Goal: Task Accomplishment & Management: Use online tool/utility

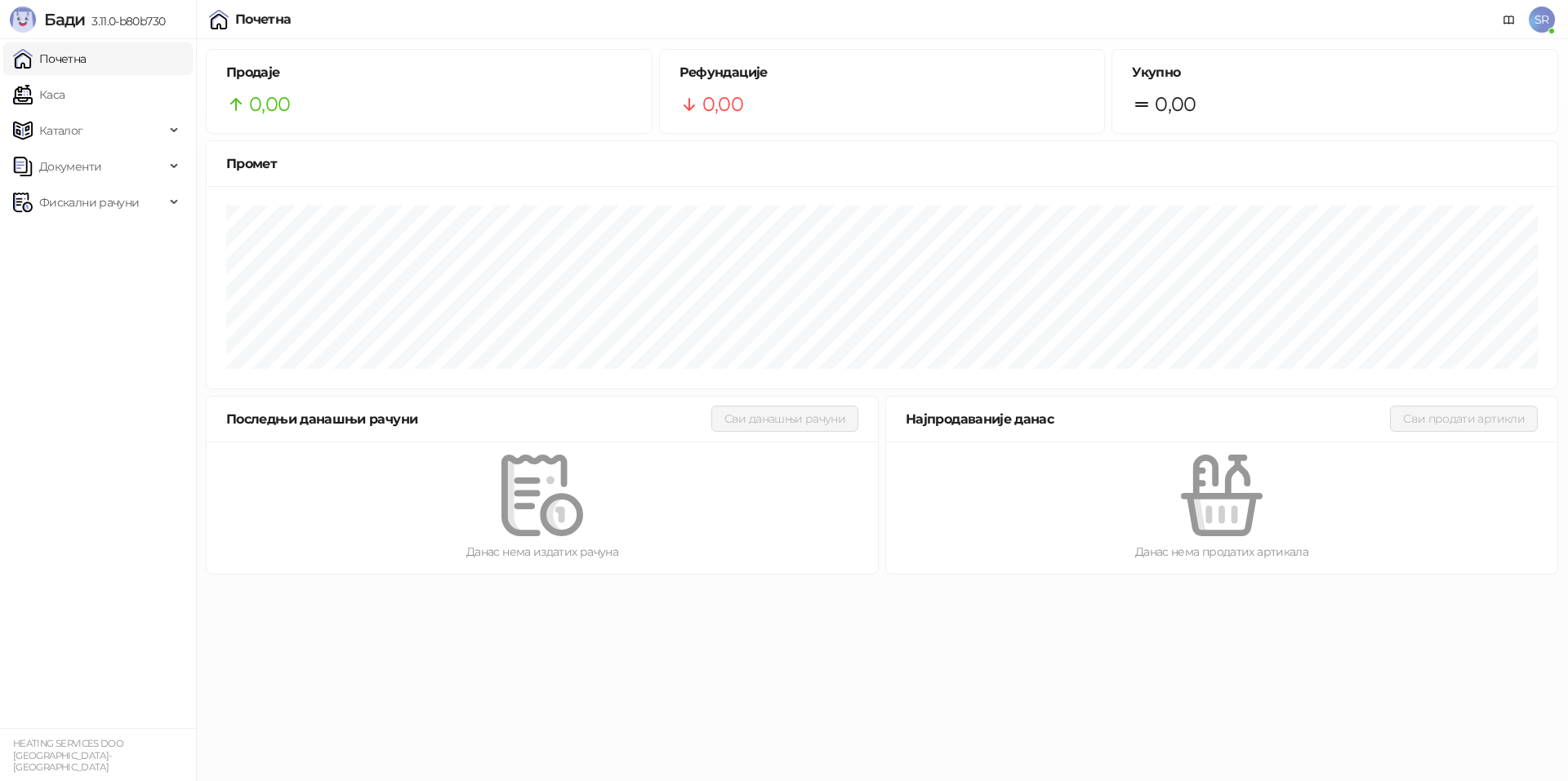
click at [87, 61] on link "Почетна" at bounding box center [50, 59] width 73 height 32
click at [78, 130] on span "Каталог" at bounding box center [61, 130] width 44 height 32
click at [65, 101] on link "Каса" at bounding box center [39, 94] width 51 height 32
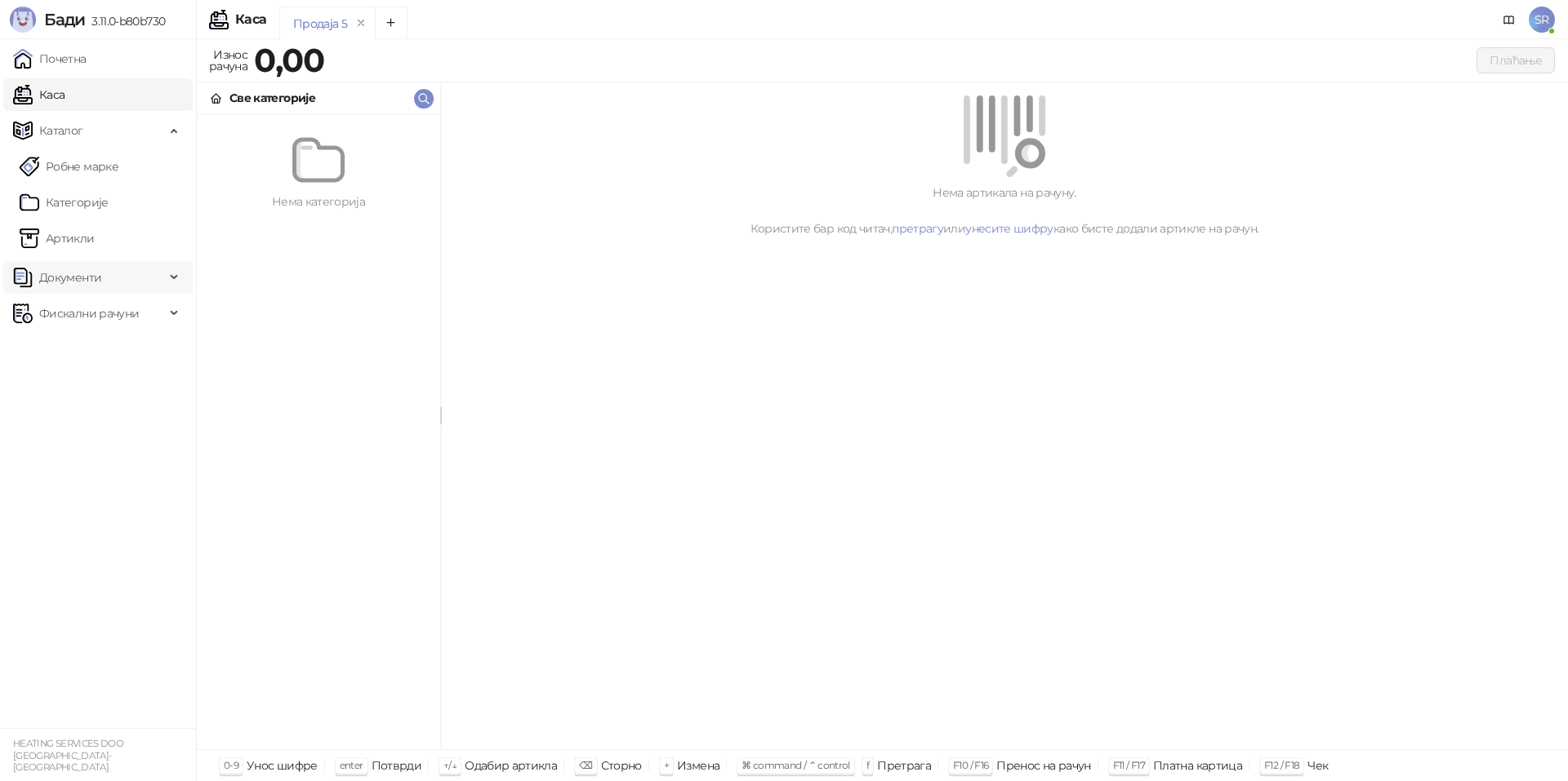
click at [94, 277] on span "Документи" at bounding box center [70, 277] width 62 height 32
click at [103, 384] on span "Фискални рачуни" at bounding box center [89, 389] width 100 height 32
click at [77, 60] on link "Почетна" at bounding box center [50, 59] width 73 height 32
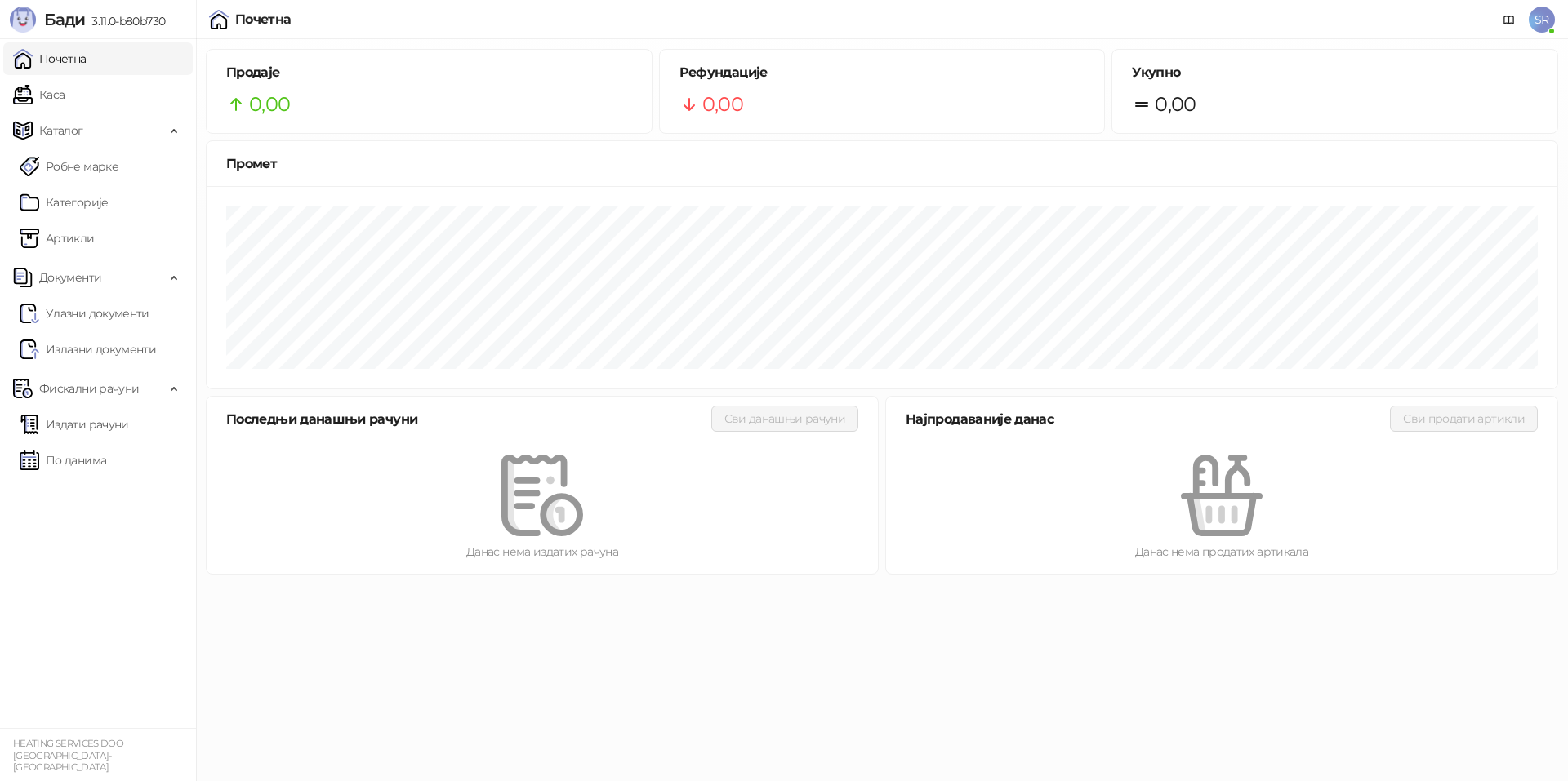
click at [1539, 23] on span "SR" at bounding box center [1541, 19] width 26 height 26
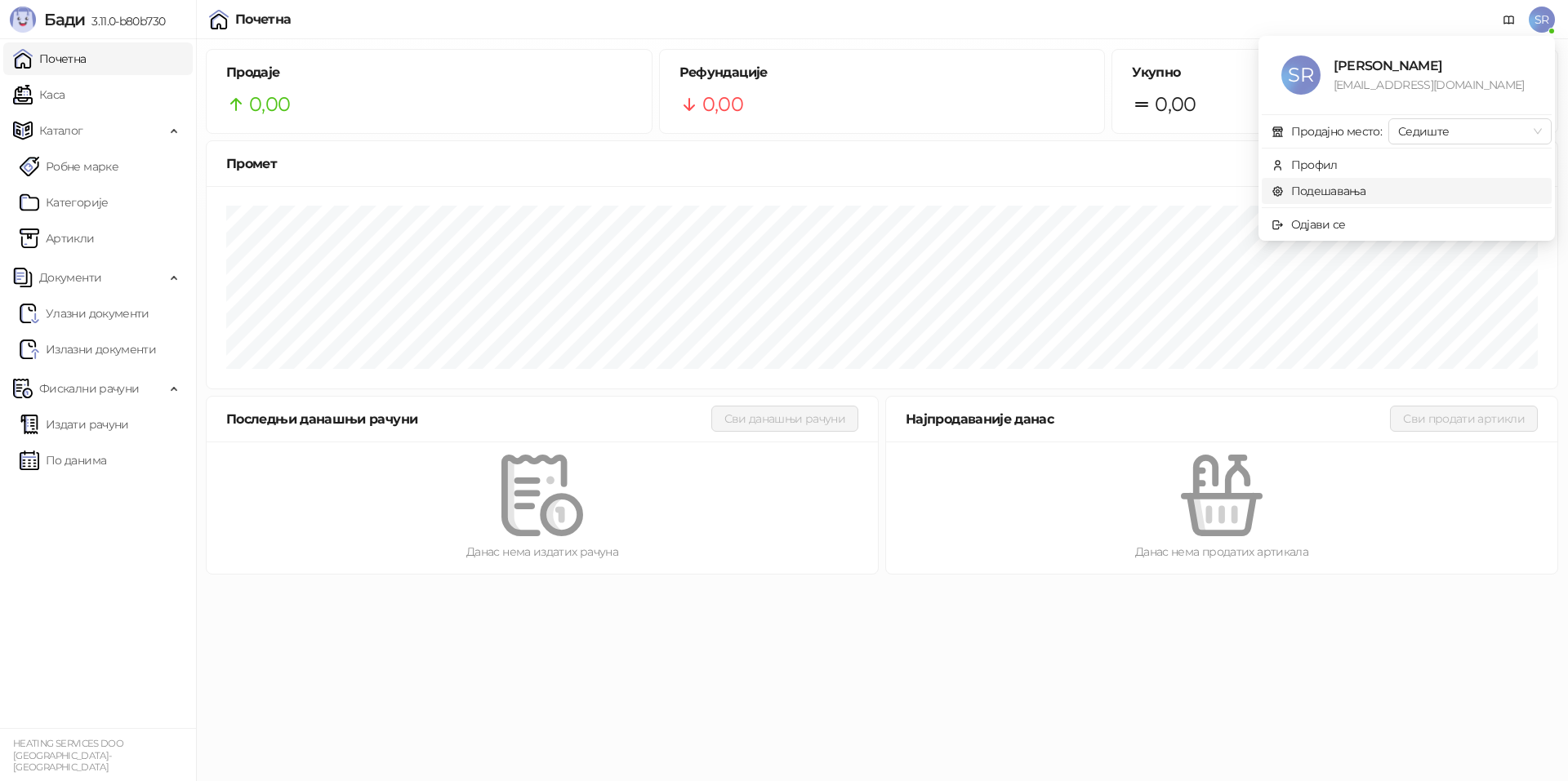
click at [1348, 192] on link "Подешавања" at bounding box center [1318, 190] width 94 height 14
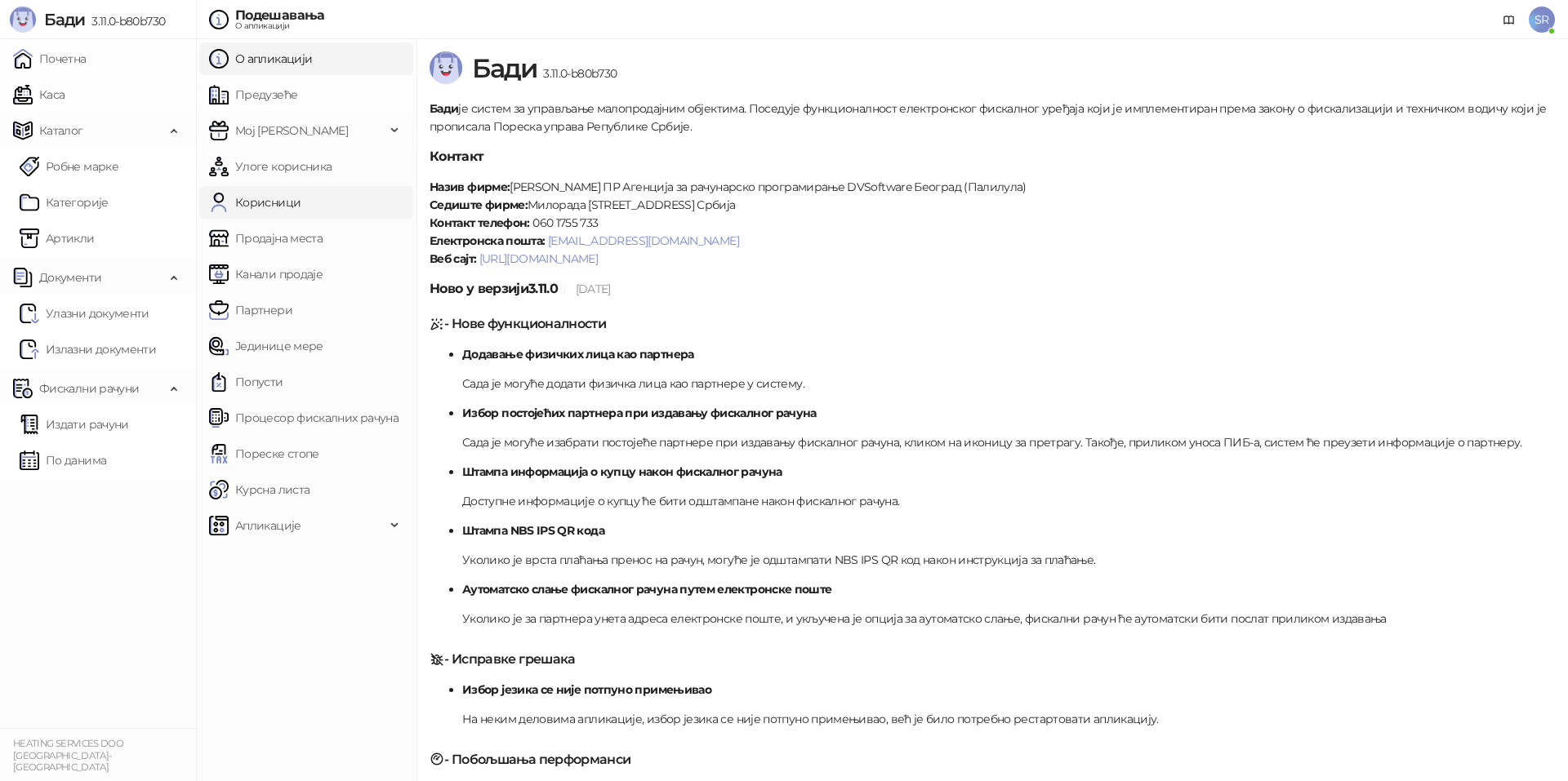
click at [300, 191] on link "Корисници" at bounding box center [254, 202] width 91 height 32
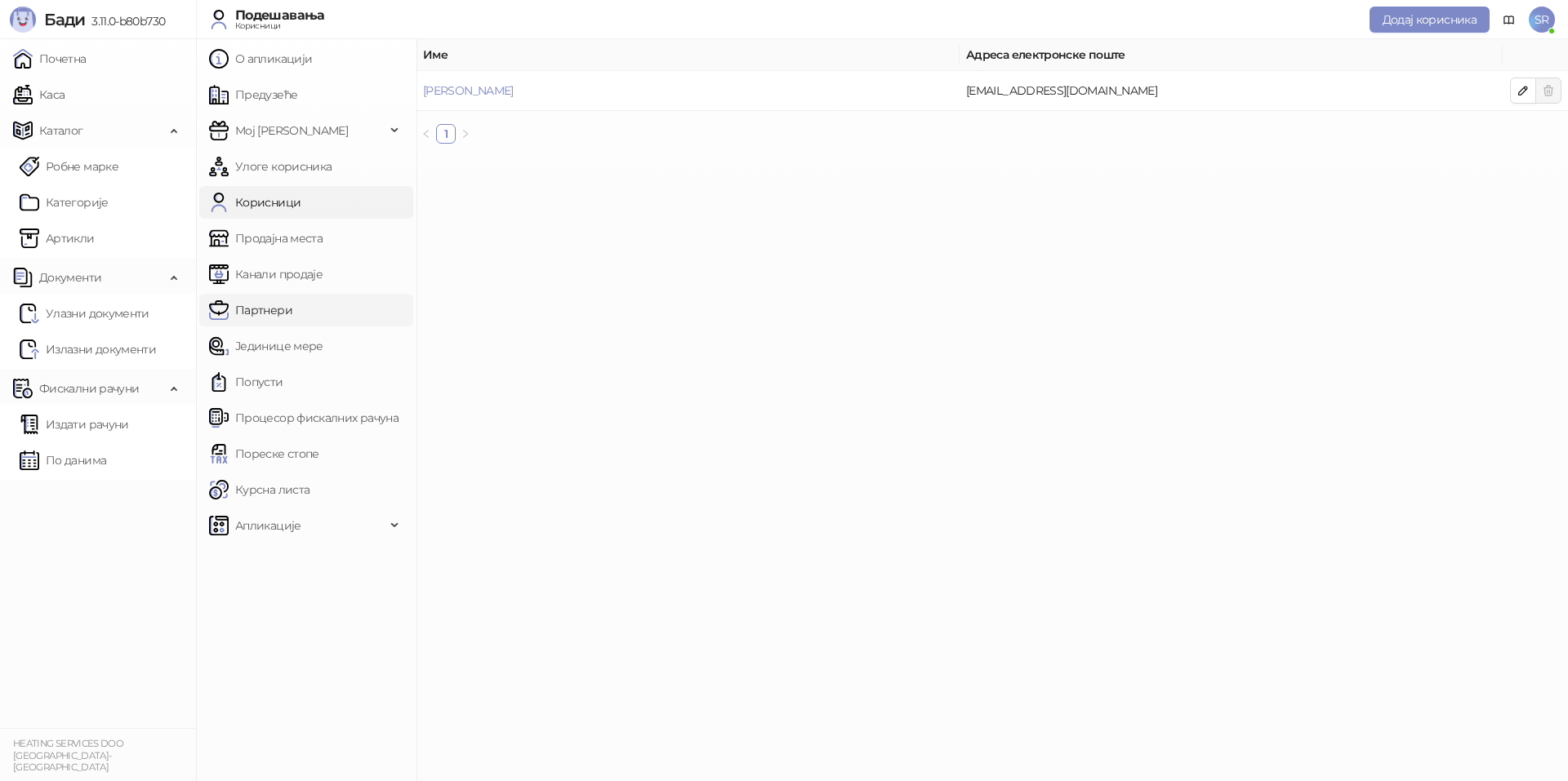
click at [291, 313] on link "Партнери" at bounding box center [250, 310] width 83 height 32
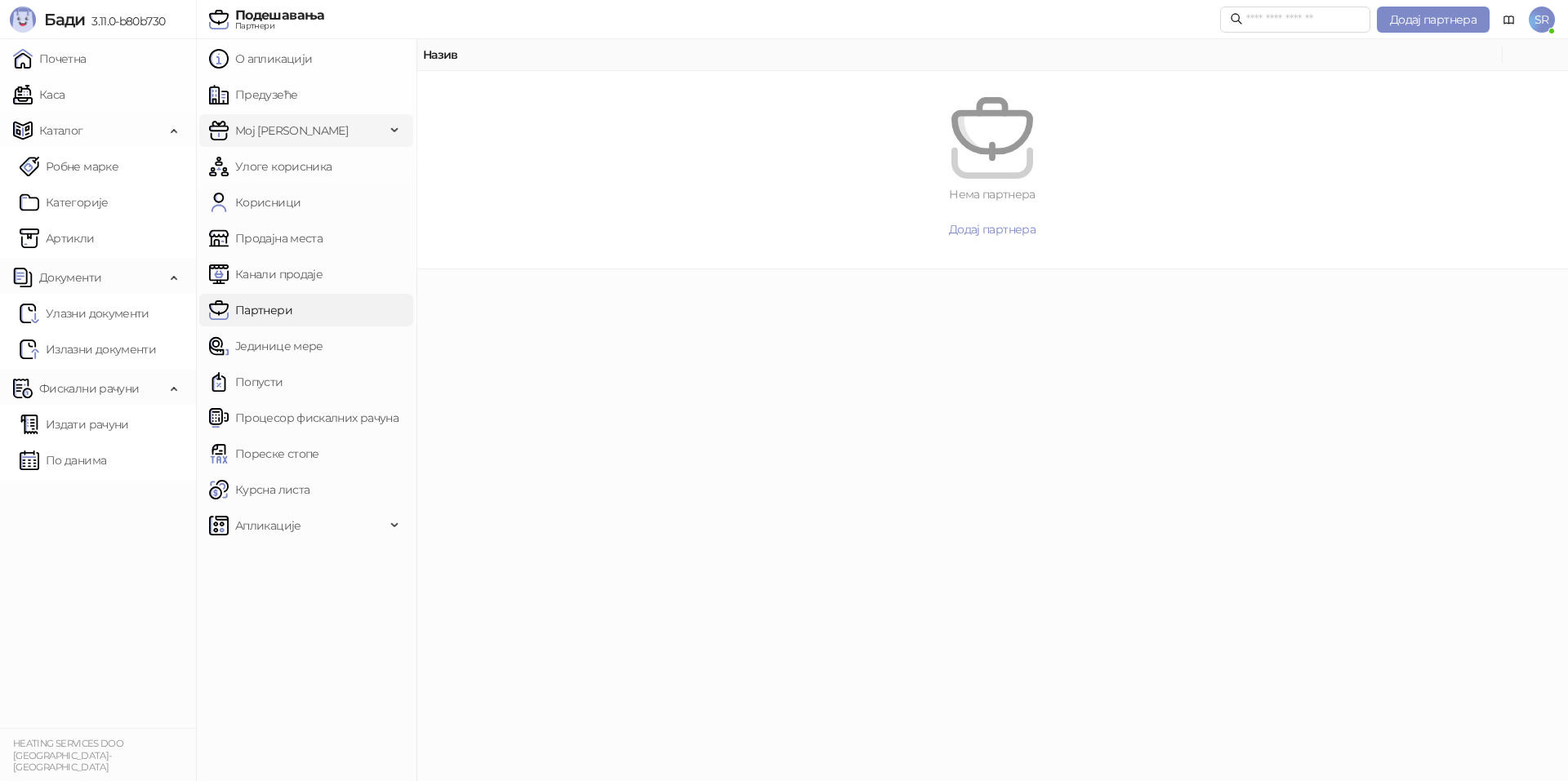
click at [311, 132] on span "Мој [PERSON_NAME]" at bounding box center [296, 130] width 176 height 32
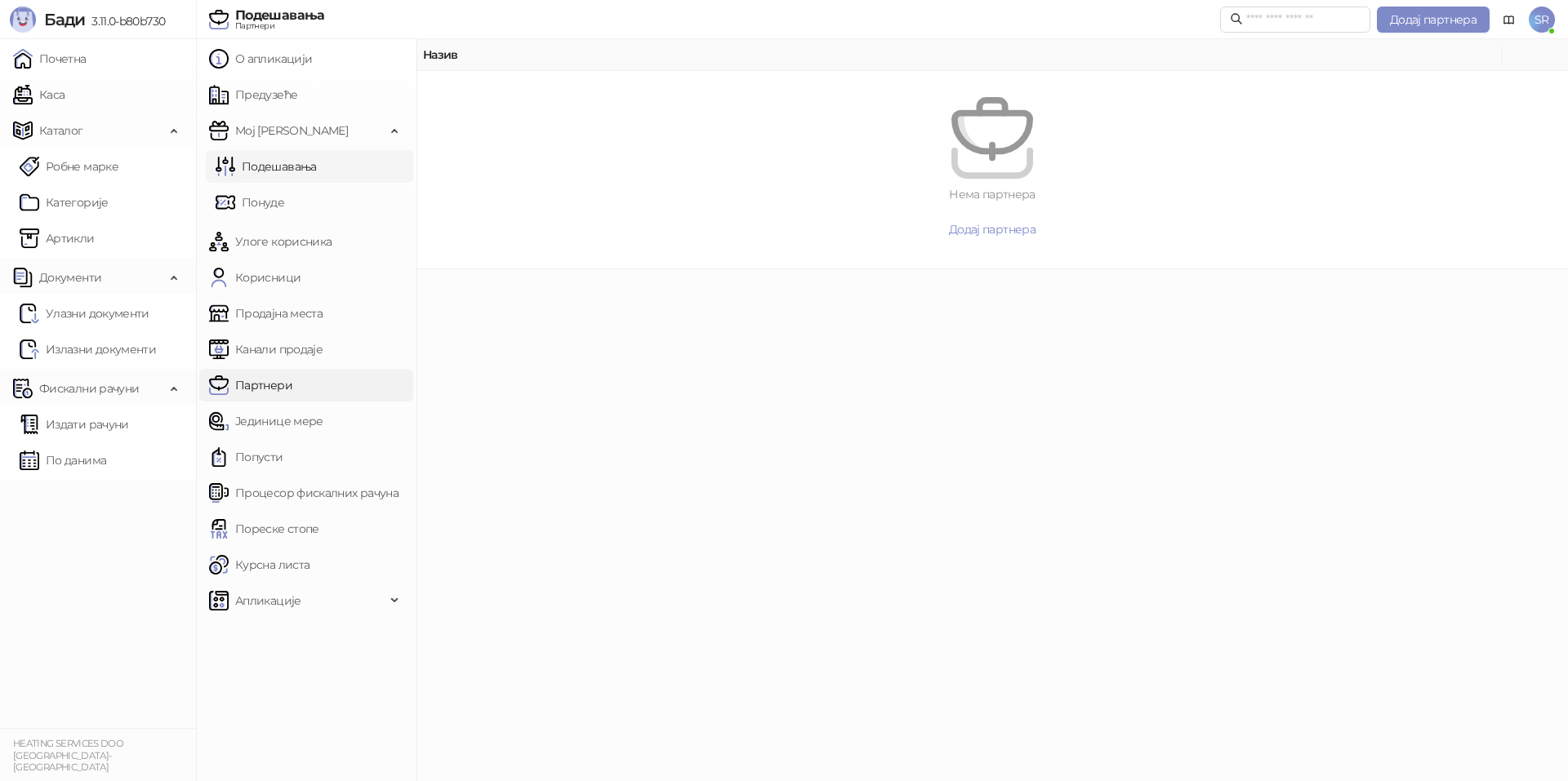
click at [310, 161] on link "Подешавања" at bounding box center [266, 167] width 101 height 32
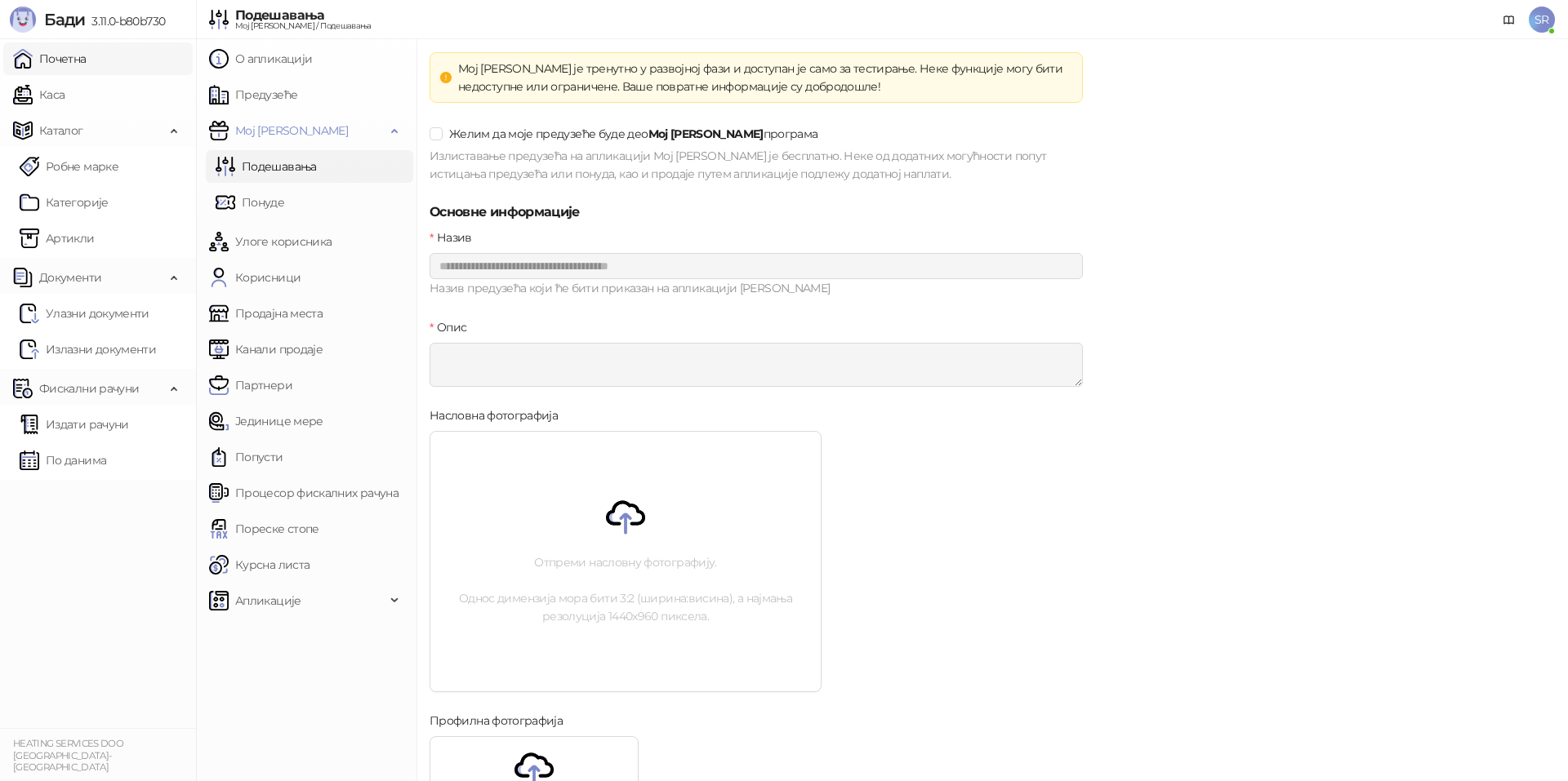
click at [87, 66] on link "Почетна" at bounding box center [50, 59] width 73 height 32
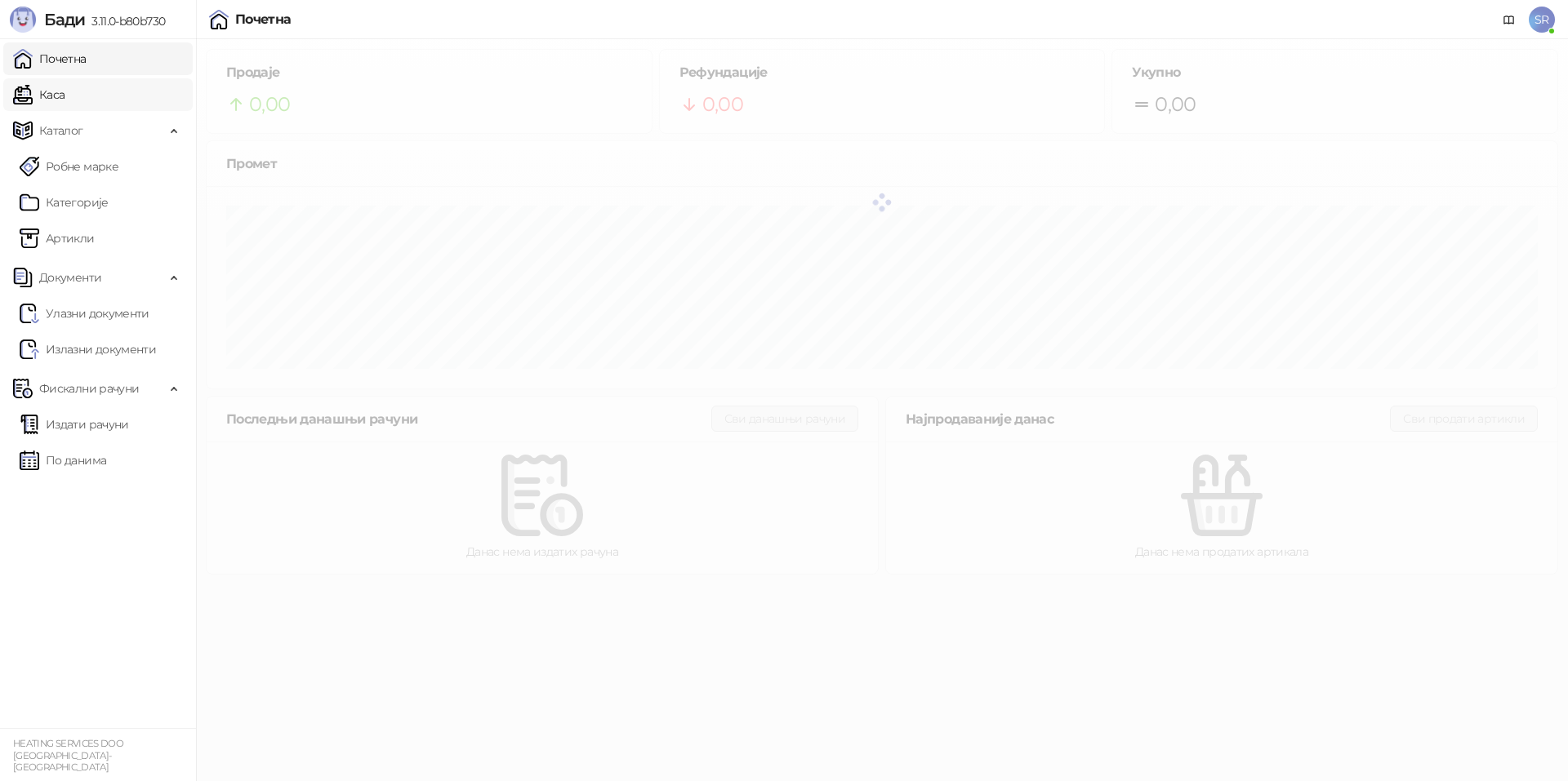
click at [65, 94] on link "Каса" at bounding box center [39, 94] width 51 height 32
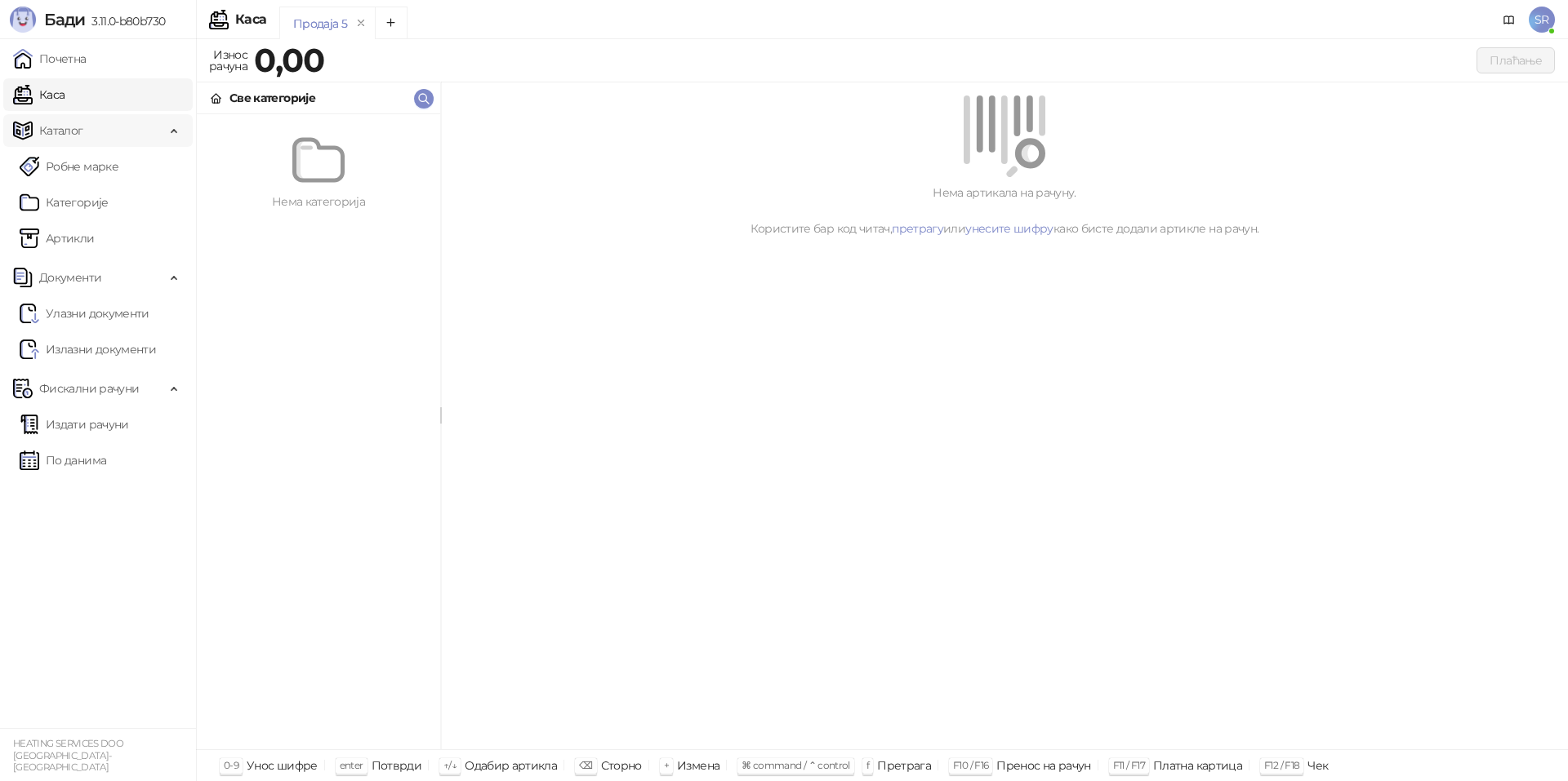
click at [79, 136] on span "Каталог" at bounding box center [61, 130] width 44 height 32
click at [363, 25] on icon "remove" at bounding box center [361, 23] width 11 height 11
click at [363, 20] on icon "remove" at bounding box center [362, 23] width 6 height 6
click at [359, 22] on icon "remove" at bounding box center [361, 23] width 6 height 6
click at [115, 132] on span "Каталог" at bounding box center [89, 130] width 151 height 32
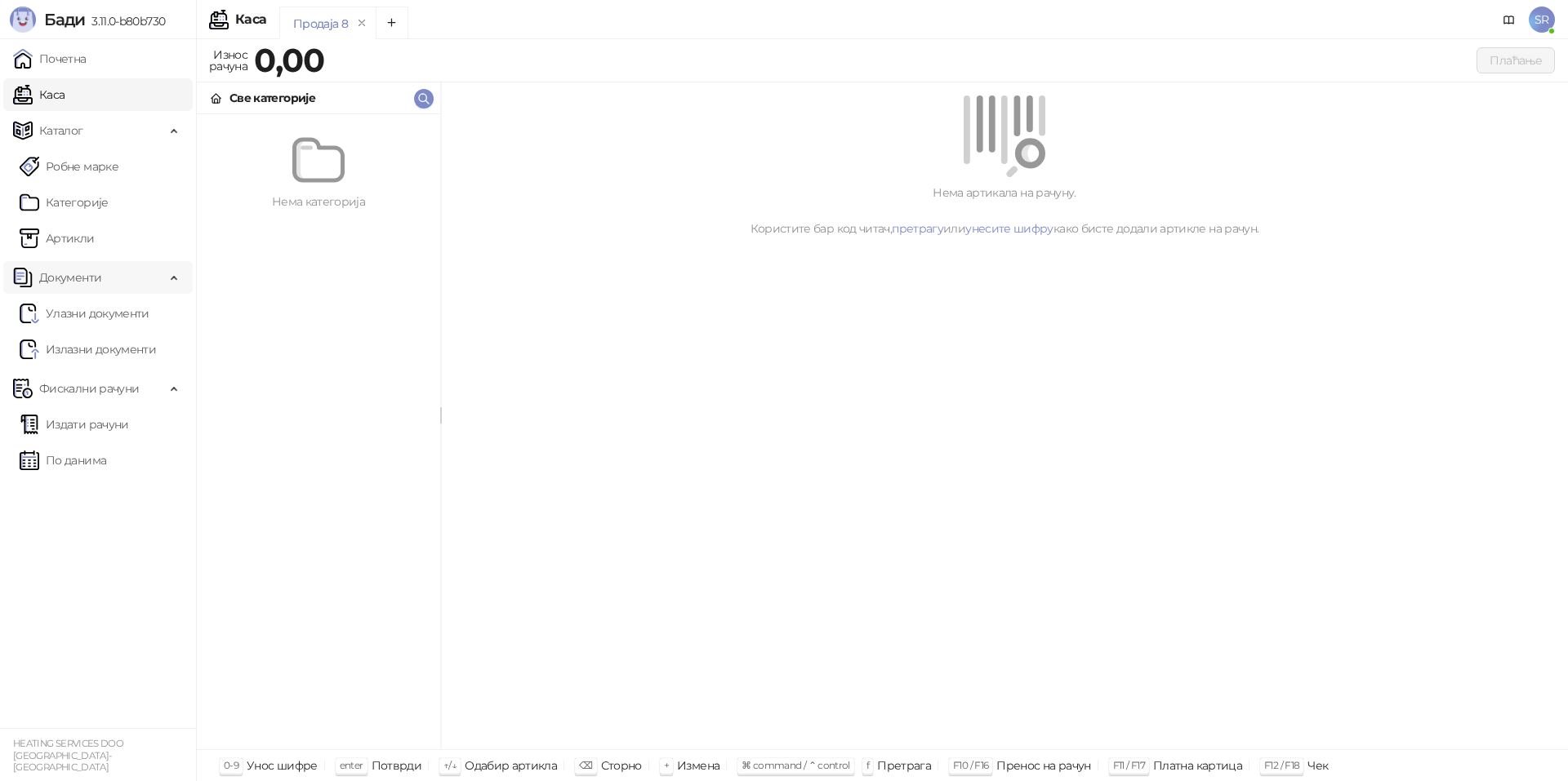
click at [123, 274] on span "Документи" at bounding box center [89, 277] width 151 height 32
click at [124, 274] on span "Документи" at bounding box center [89, 277] width 151 height 32
click at [126, 320] on link "Улазни документи" at bounding box center [85, 313] width 130 height 32
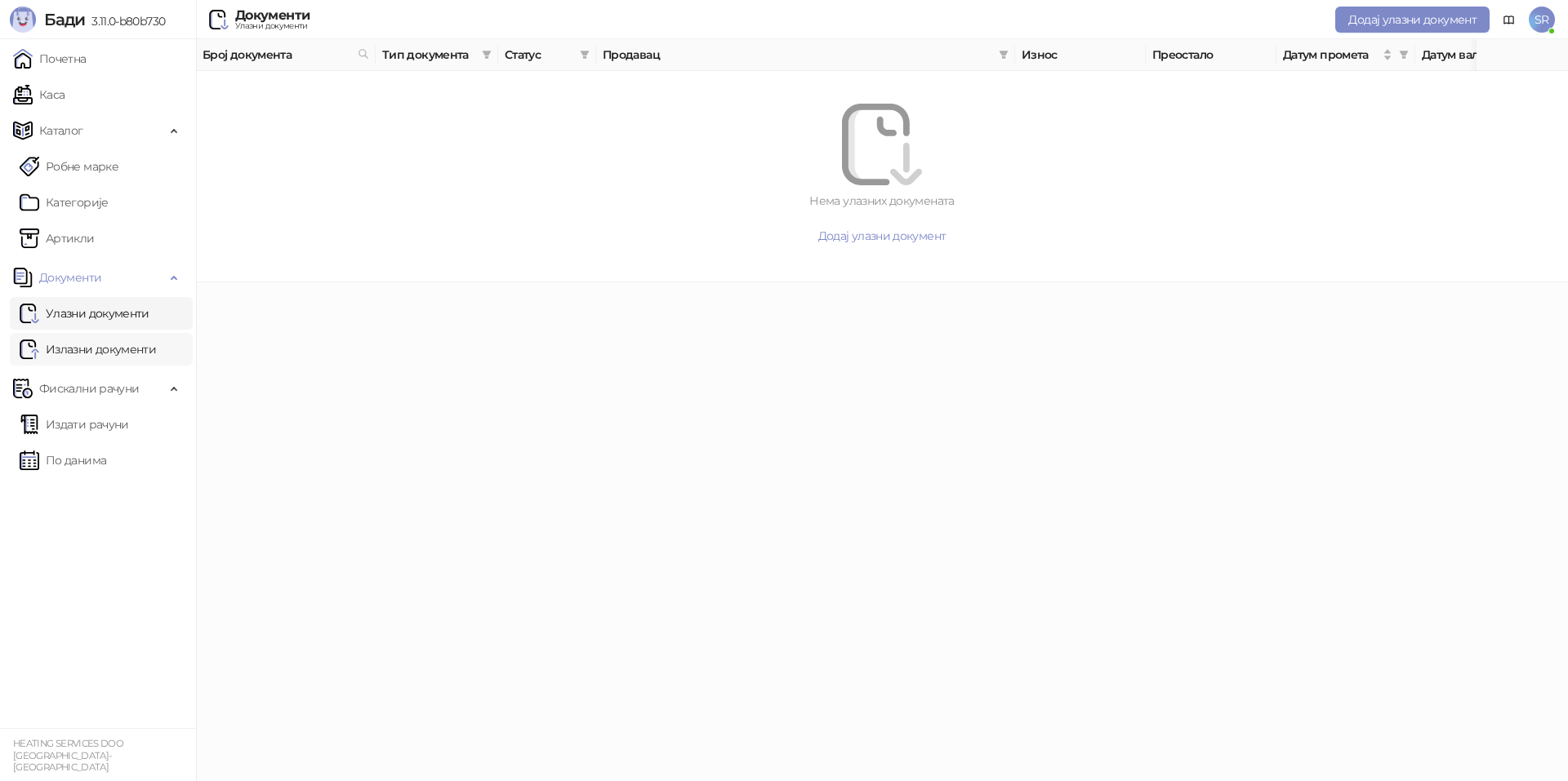
click at [117, 351] on link "Излазни документи" at bounding box center [88, 350] width 136 height 32
click at [125, 383] on span "Фискални рачуни" at bounding box center [89, 389] width 100 height 32
click at [131, 390] on span "Фискални рачуни" at bounding box center [89, 389] width 100 height 32
click at [82, 66] on link "Почетна" at bounding box center [50, 59] width 73 height 32
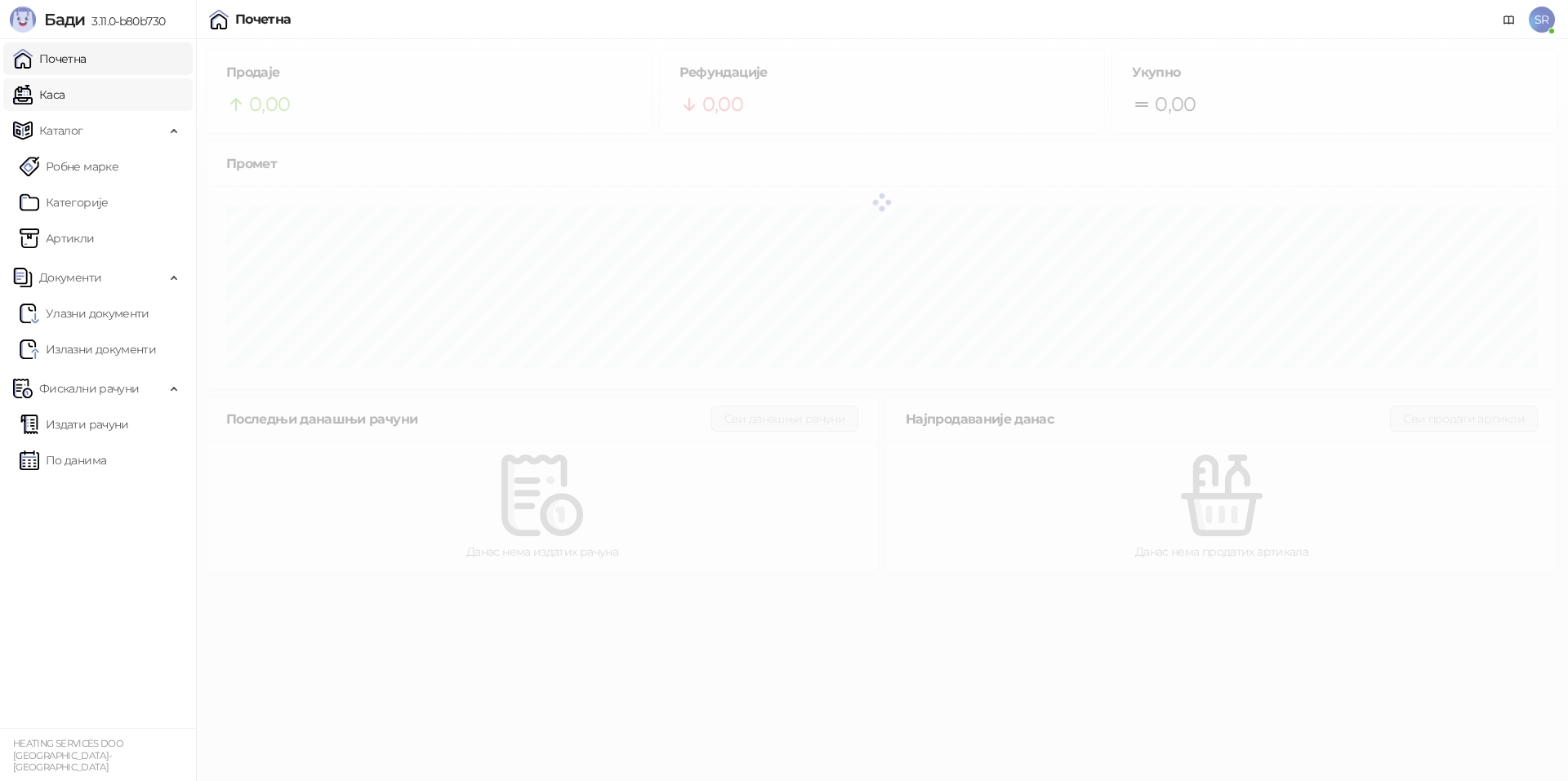
click at [65, 100] on link "Каса" at bounding box center [39, 94] width 51 height 32
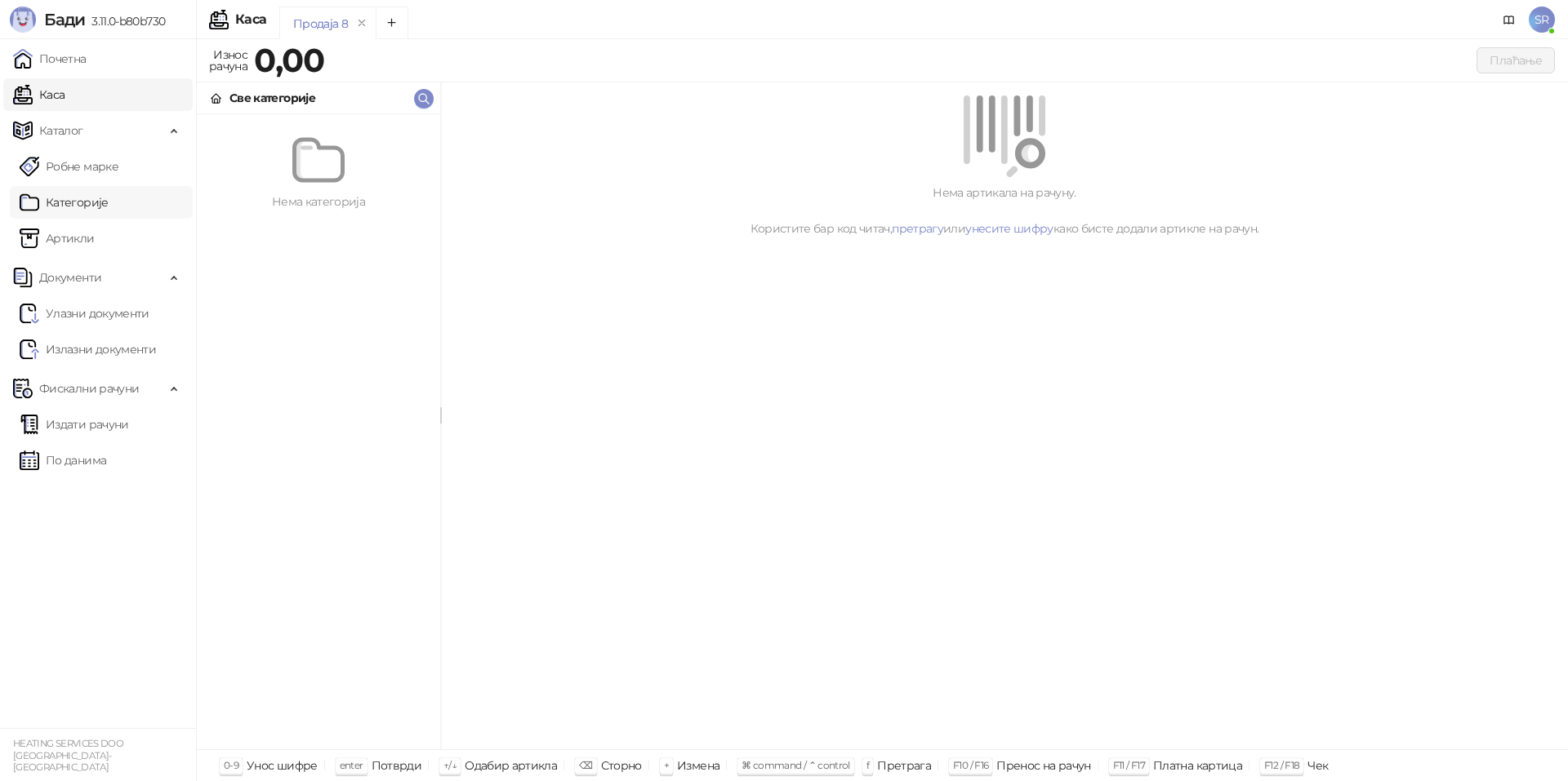
click at [67, 200] on link "Категорије" at bounding box center [64, 202] width 89 height 32
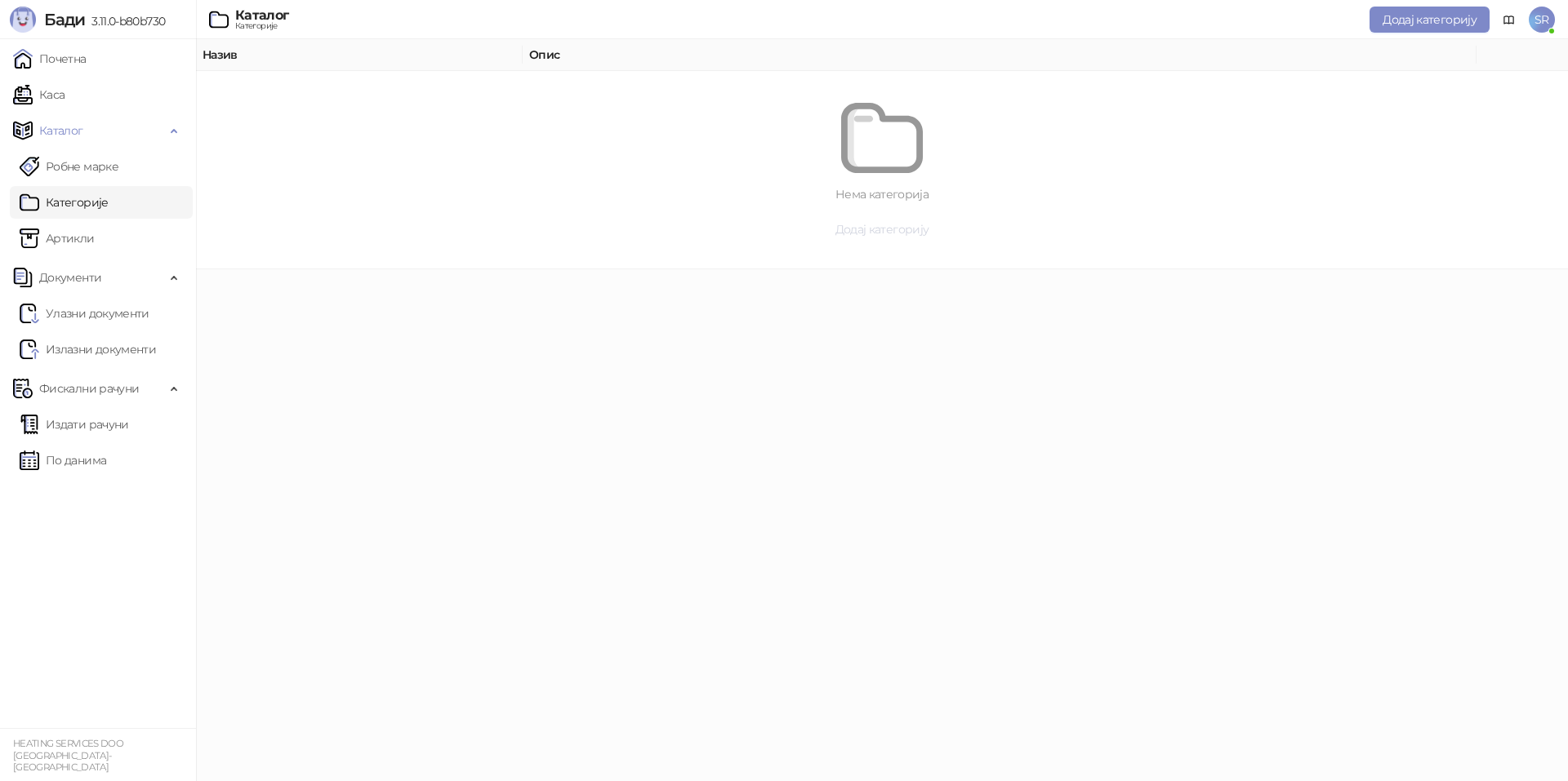
click at [862, 231] on span "Додај категорију" at bounding box center [882, 229] width 94 height 14
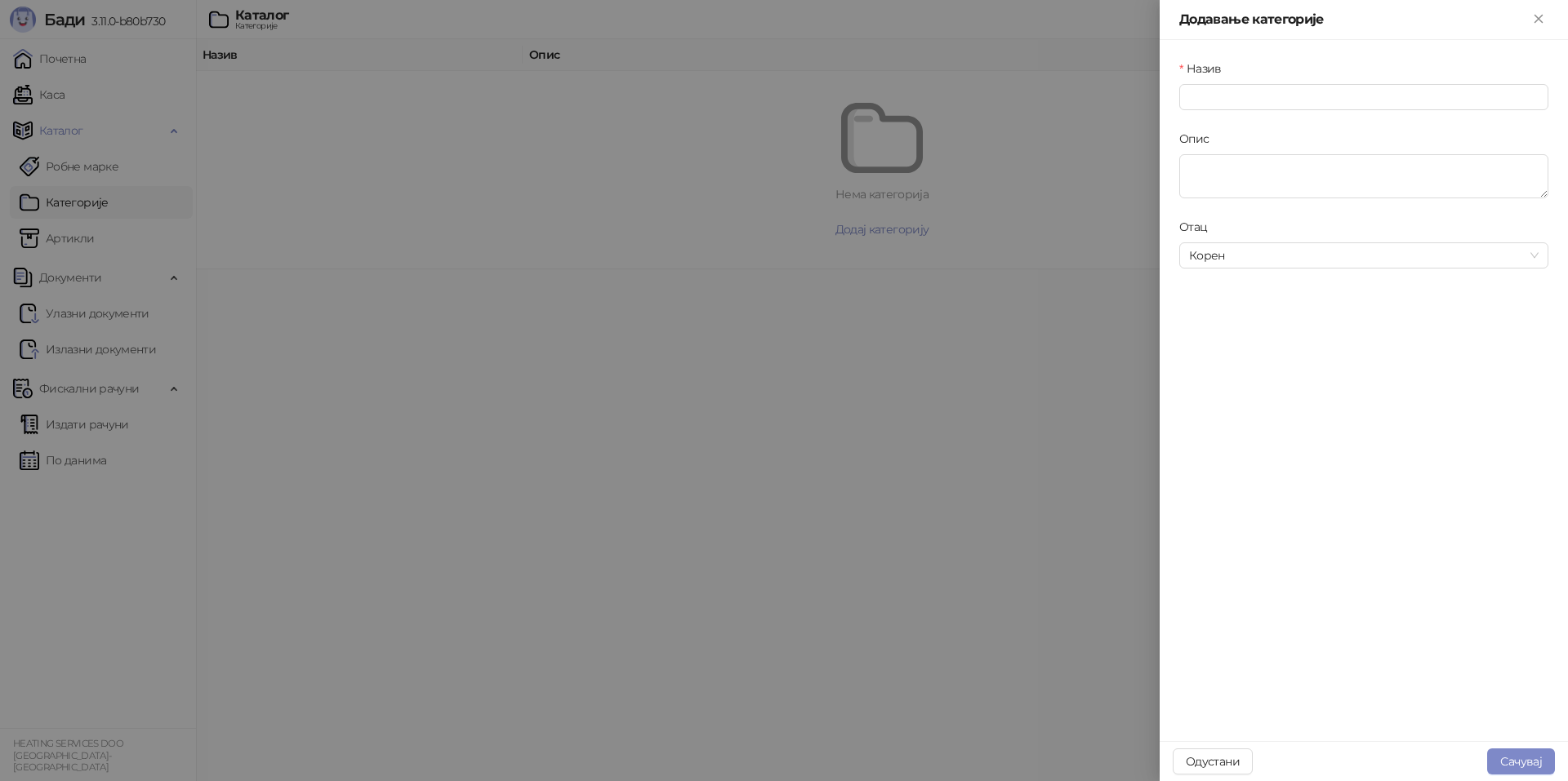
click at [714, 393] on div at bounding box center [784, 390] width 1568 height 781
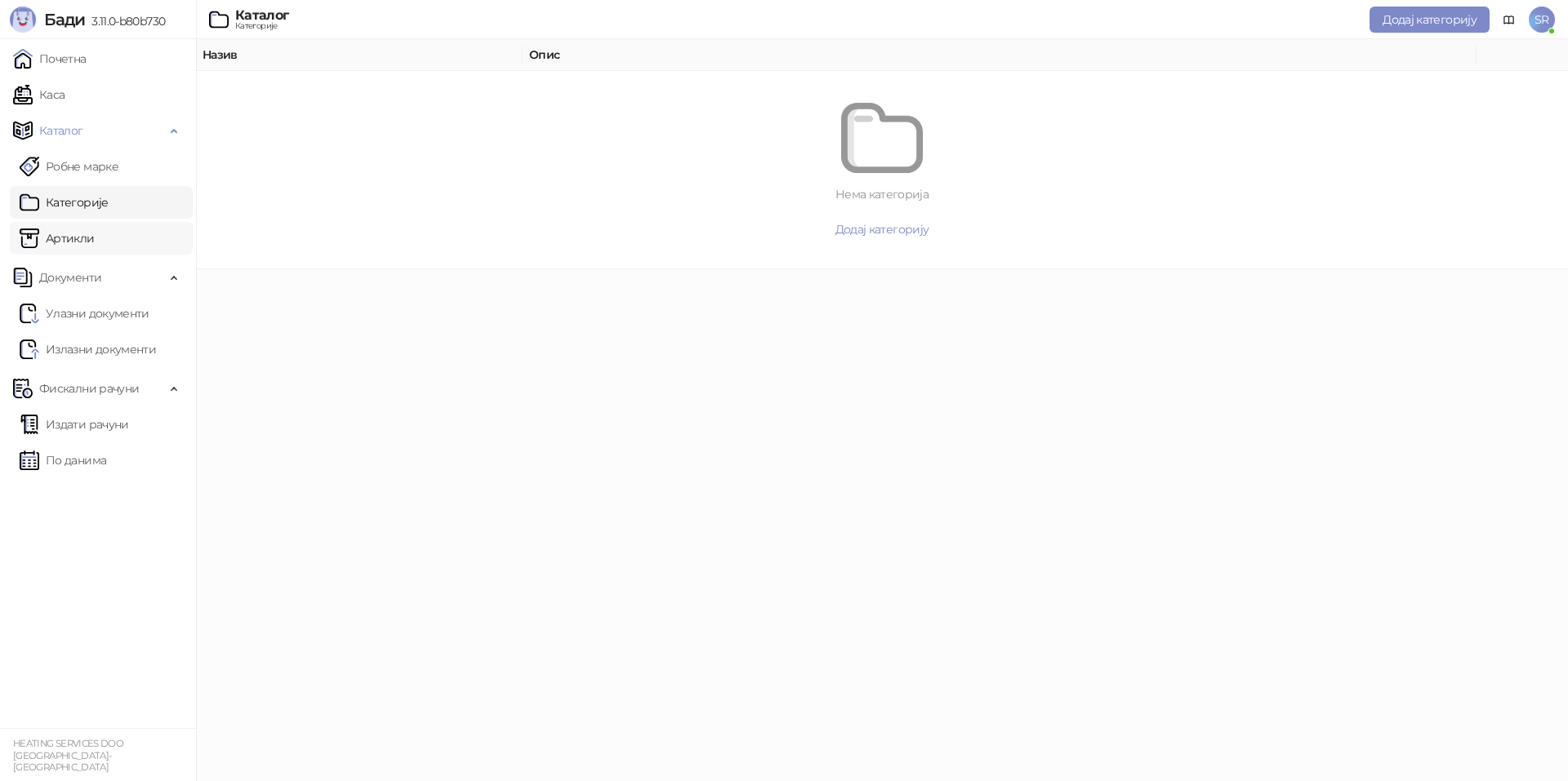
click at [72, 246] on link "Артикли" at bounding box center [57, 238] width 75 height 32
click at [894, 247] on button "Додај артикал" at bounding box center [882, 235] width 1294 height 26
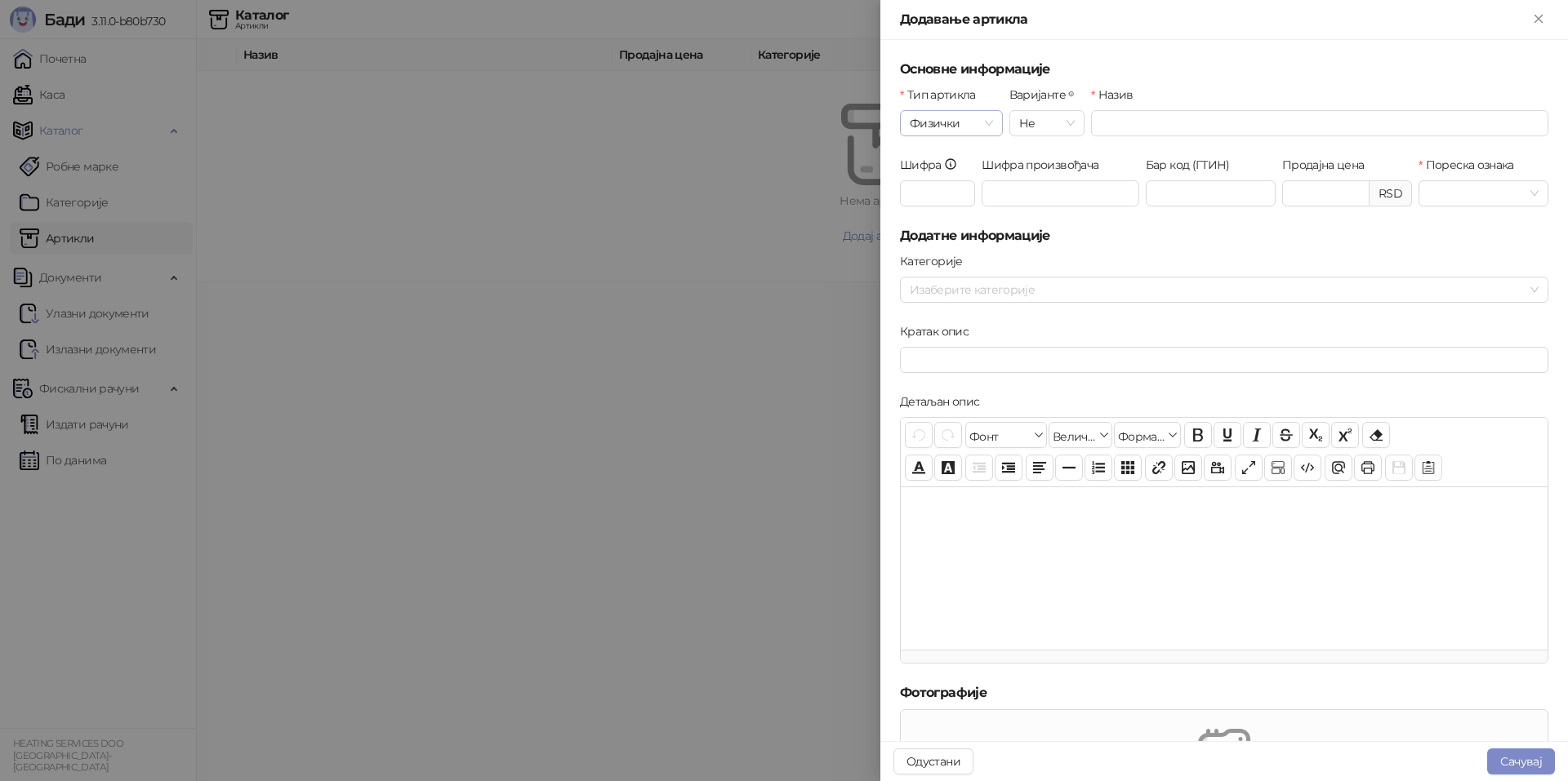
click at [994, 120] on div "Физички" at bounding box center [952, 123] width 103 height 26
click at [943, 212] on div "Услуга" at bounding box center [950, 208] width 74 height 18
click at [1073, 123] on div "Не" at bounding box center [1047, 123] width 75 height 26
click at [1139, 122] on input "Назив" at bounding box center [1319, 123] width 457 height 26
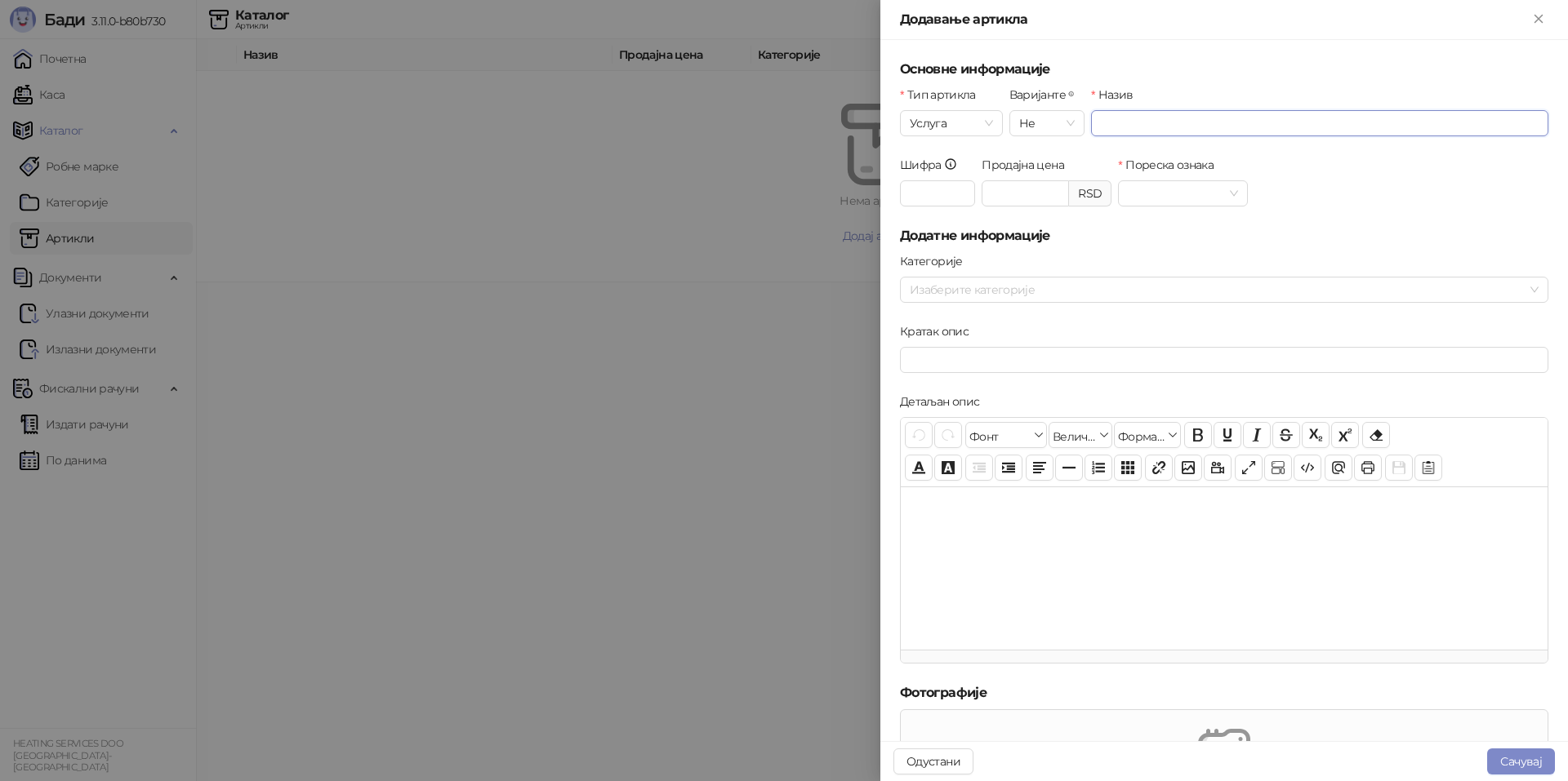
type input "***"
click at [989, 119] on span "Услуга" at bounding box center [951, 124] width 83 height 25
click at [975, 154] on div "Физички" at bounding box center [950, 155] width 74 height 18
click at [987, 122] on span "Физички" at bounding box center [951, 124] width 83 height 25
click at [968, 178] on div "Дигитални" at bounding box center [950, 182] width 74 height 18
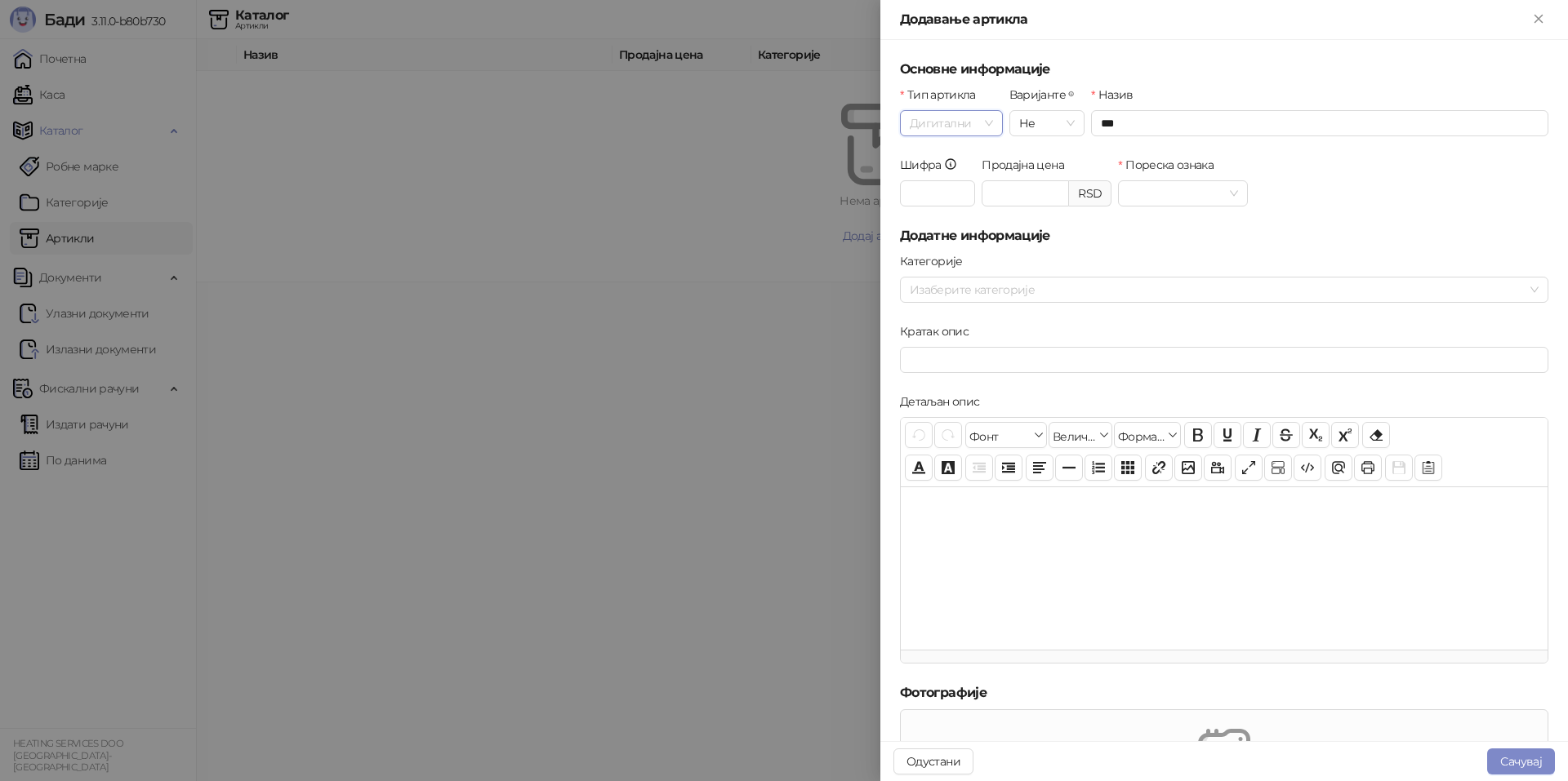
click at [987, 126] on span "Дигитални" at bounding box center [951, 124] width 83 height 25
click at [961, 200] on div "Услуга" at bounding box center [950, 208] width 74 height 18
click at [1538, 18] on icon "Close" at bounding box center [1538, 18] width 8 height 8
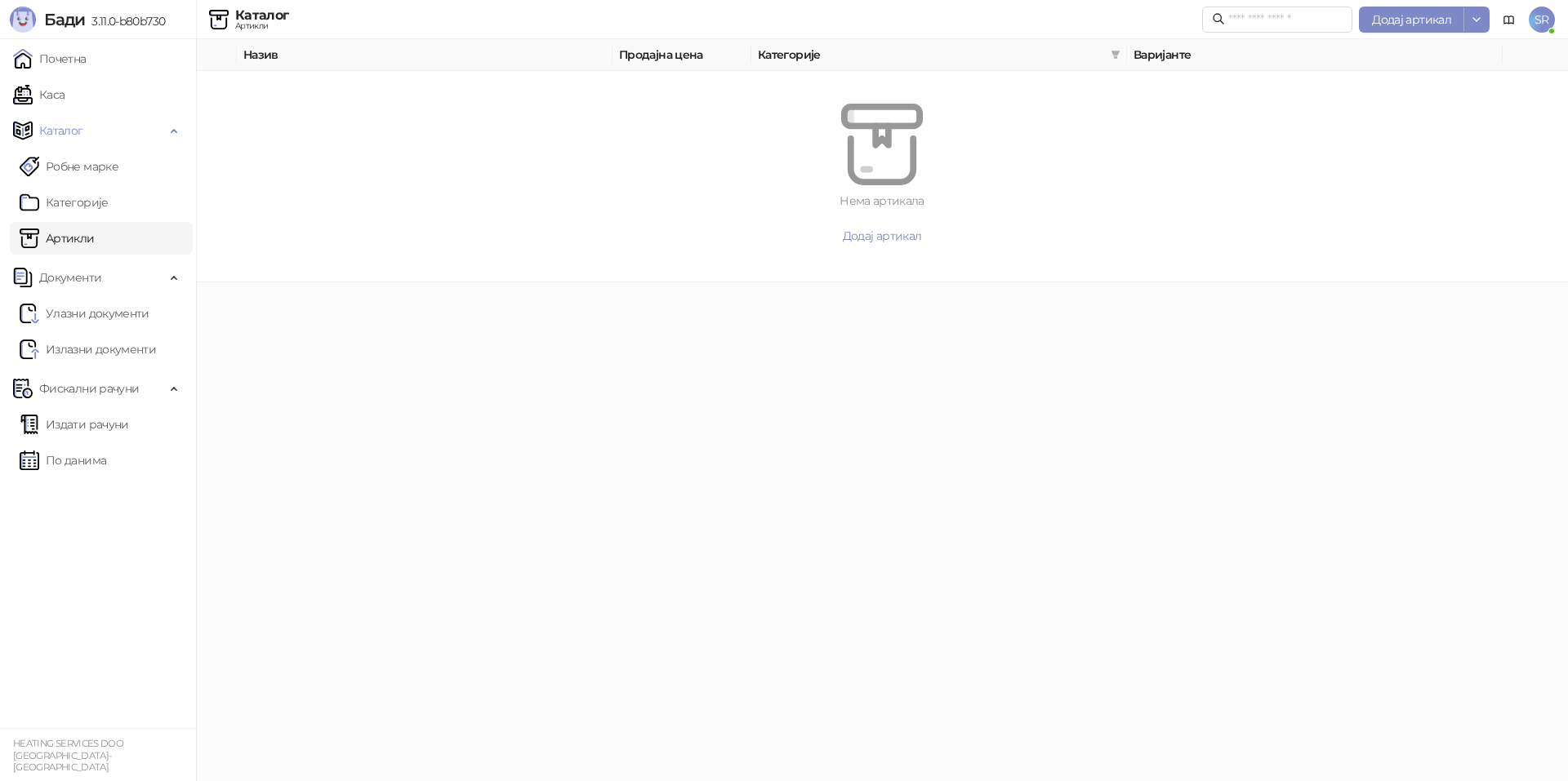
click at [719, 283] on html "[PERSON_NAME] 3.11.0-b80b730 Почетна Каса Каталог Робне марке Категорије Артикл…" at bounding box center [784, 141] width 1568 height 283
click at [80, 241] on link "Артикли" at bounding box center [57, 238] width 75 height 32
click at [1508, 22] on icon at bounding box center [1509, 21] width 13 height 13
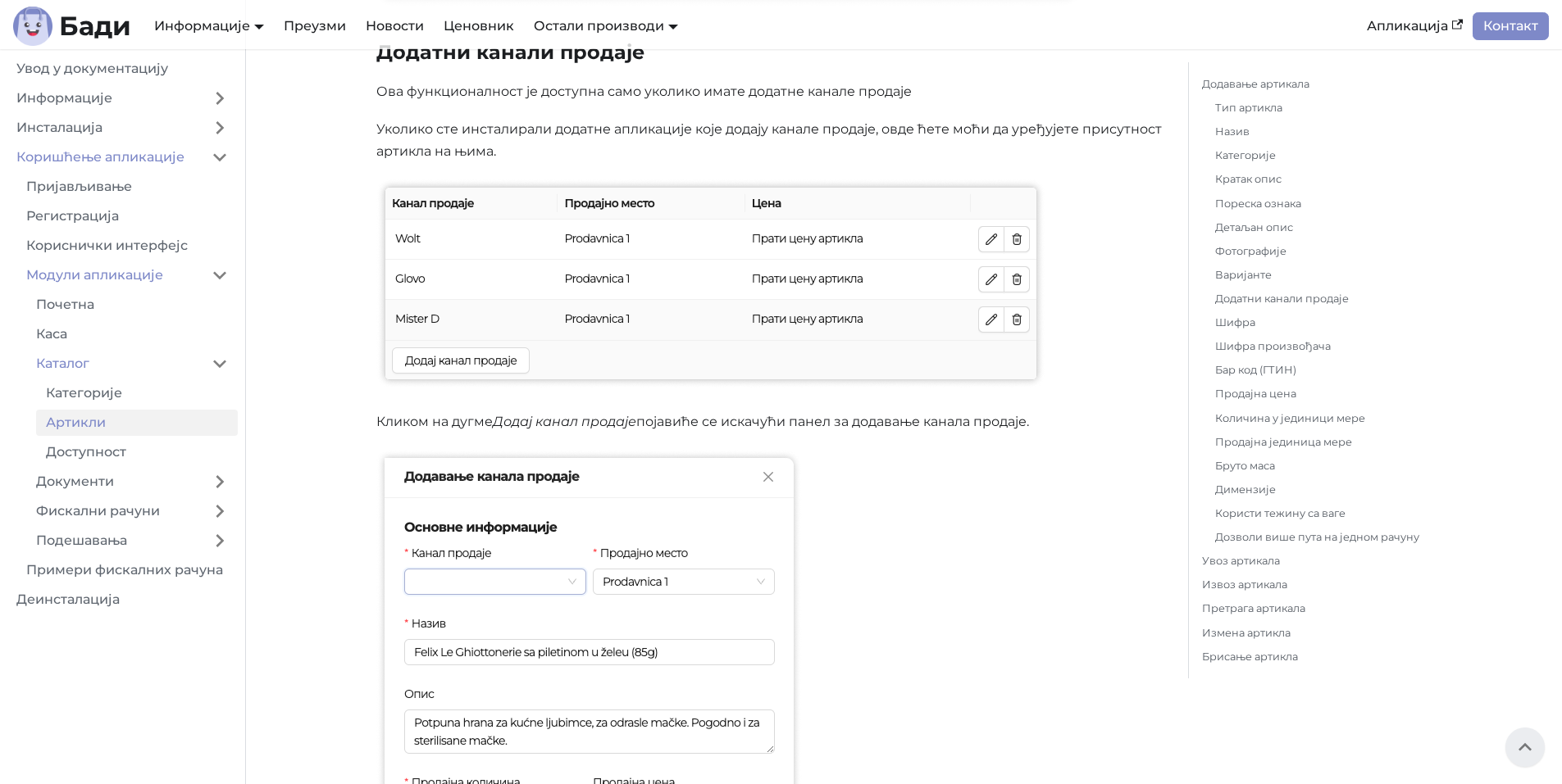
scroll to position [2251, 0]
